Goal: Task Accomplishment & Management: Complete application form

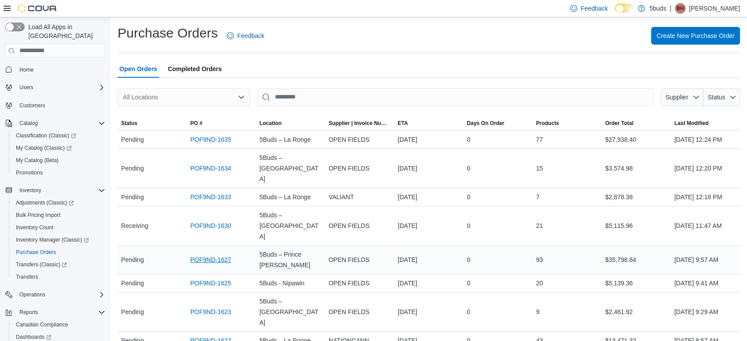
scroll to position [49, 0]
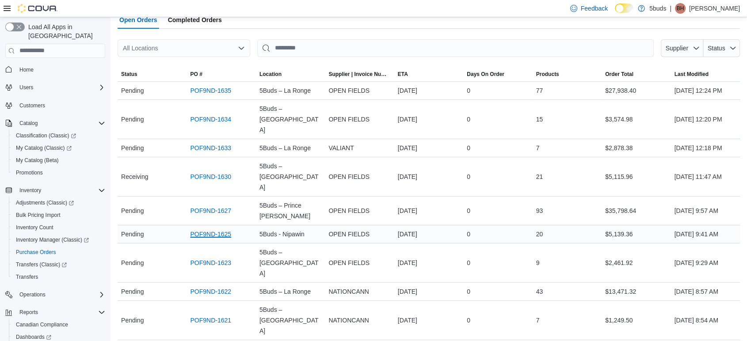
click at [204, 229] on link "POF9ND-1625" at bounding box center [210, 234] width 41 height 11
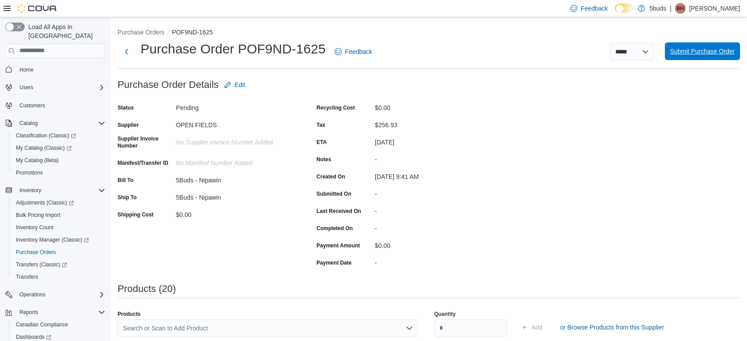
click at [728, 51] on span "Submit Purchase Order" at bounding box center [702, 51] width 65 height 9
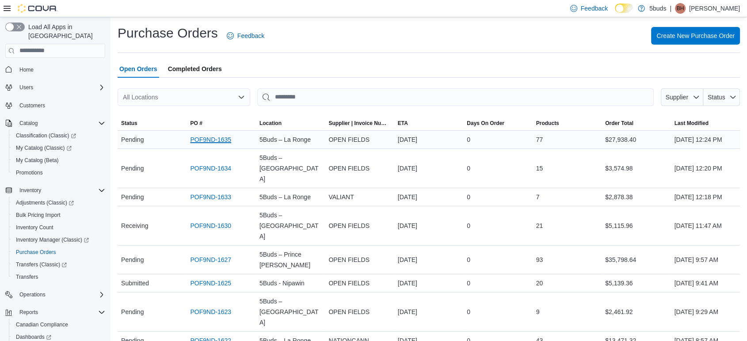
click at [207, 143] on link "POF9ND-1635" at bounding box center [210, 139] width 41 height 11
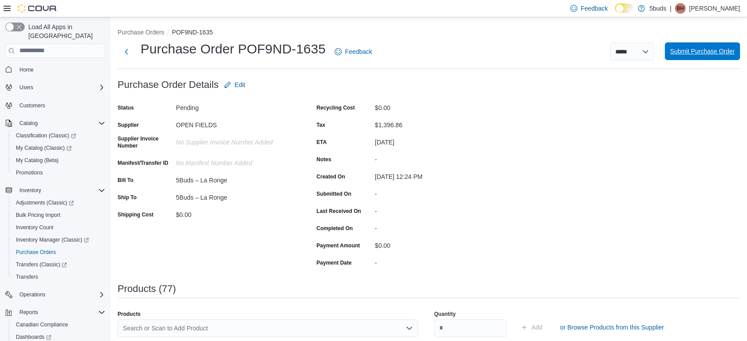
click at [721, 52] on span "Submit Purchase Order" at bounding box center [702, 51] width 65 height 9
